Goal: Task Accomplishment & Management: Manage account settings

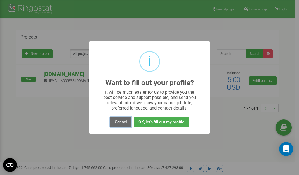
click at [121, 122] on button "Cancel" at bounding box center [120, 121] width 21 height 11
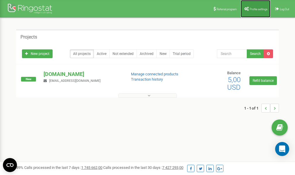
click at [258, 12] on link "Profile settings" at bounding box center [255, 9] width 30 height 18
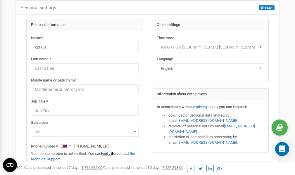
click at [110, 154] on link "verify it" at bounding box center [107, 153] width 12 height 4
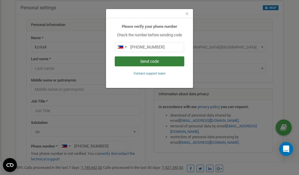
click at [142, 62] on button "Send code" at bounding box center [149, 61] width 69 height 10
